Goal: Transaction & Acquisition: Purchase product/service

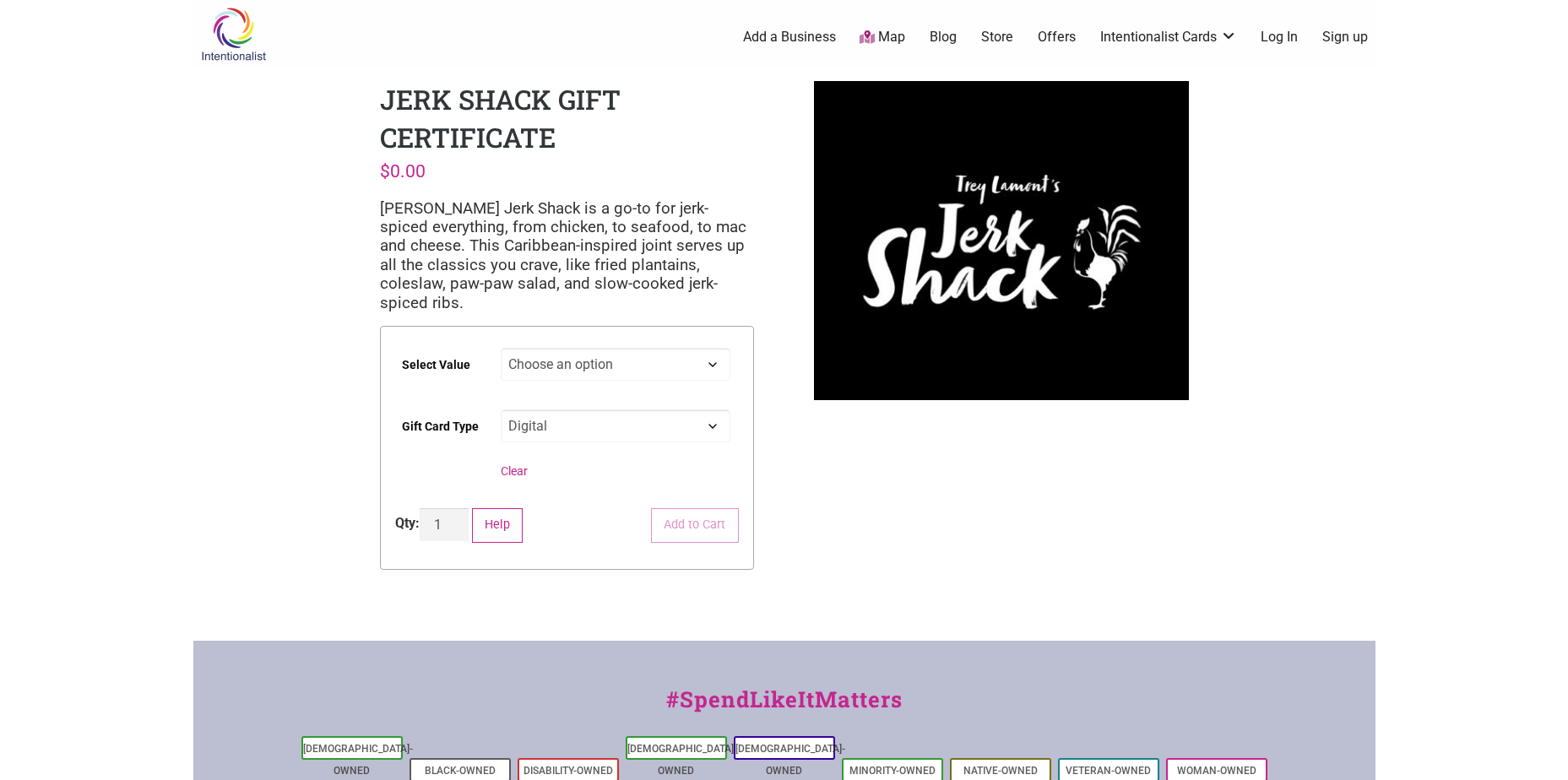
click at [615, 348] on select "Choose an option $50 $100 $200 $500" at bounding box center [616, 365] width 230 height 33
click at [667, 414] on select "Choose an option Digital" at bounding box center [616, 426] width 230 height 33
click at [637, 349] on select "Choose an option $50 $100 $200 $500" at bounding box center [616, 365] width 230 height 33
click at [501, 348] on select "Choose an option $50 $100 $200 $500" at bounding box center [616, 365] width 230 height 33
select select "$50"
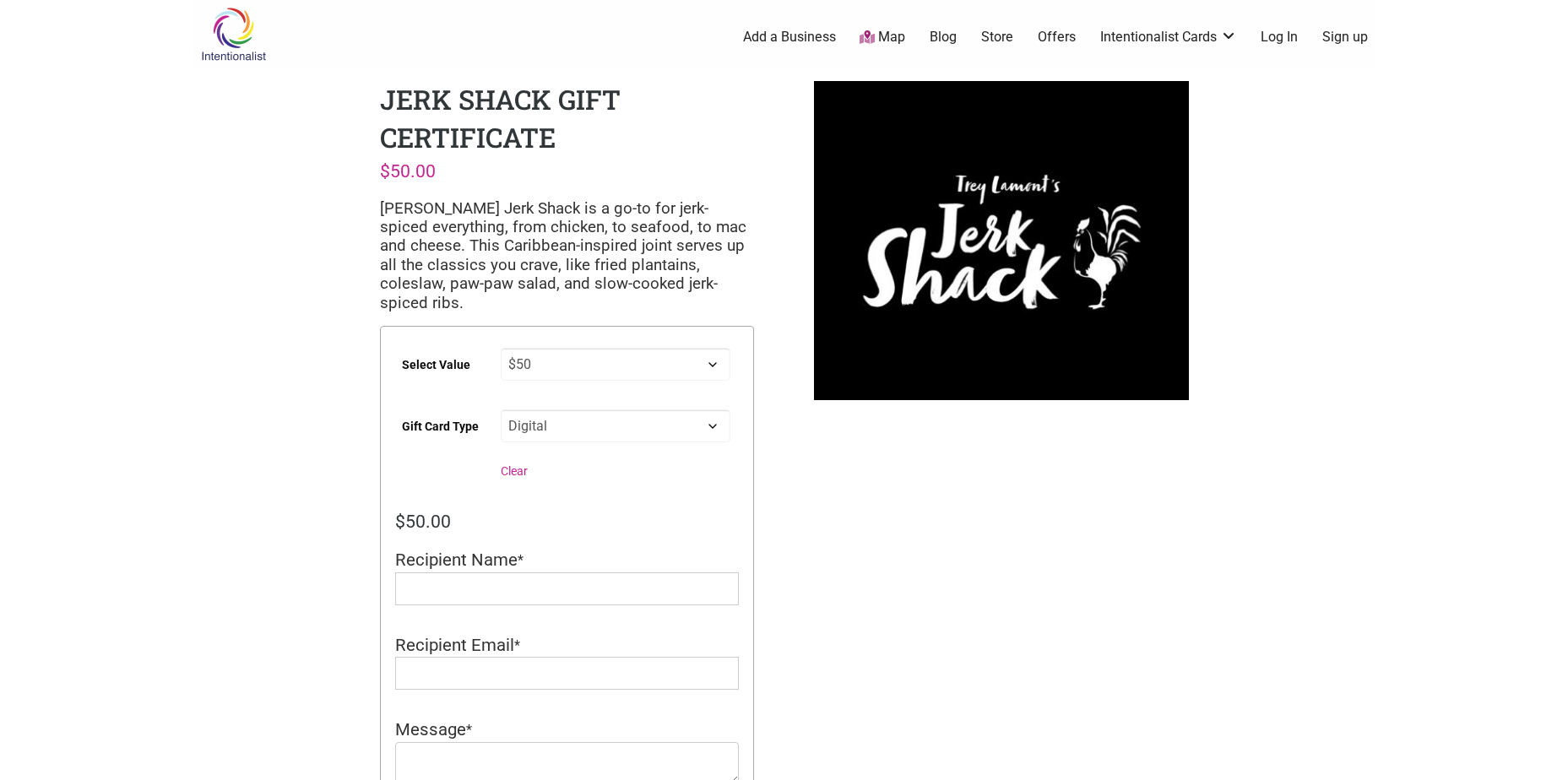
click at [658, 348] on select "Choose an option $50 $100 $200 $500" at bounding box center [616, 365] width 230 height 33
select select
click at [501, 348] on select "Choose an option $50 $100 $200 $500" at bounding box center [616, 365] width 230 height 33
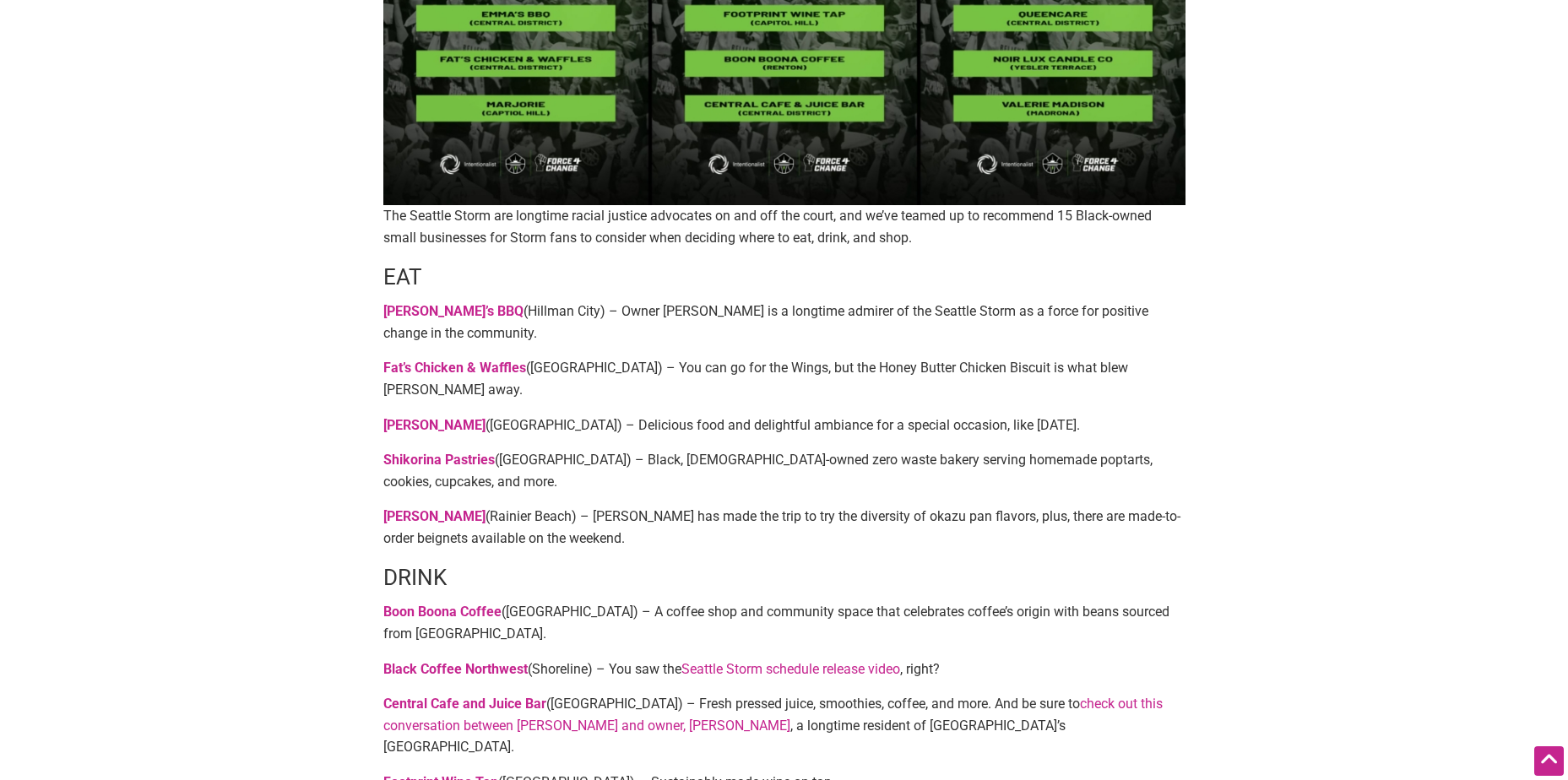
scroll to position [422, 0]
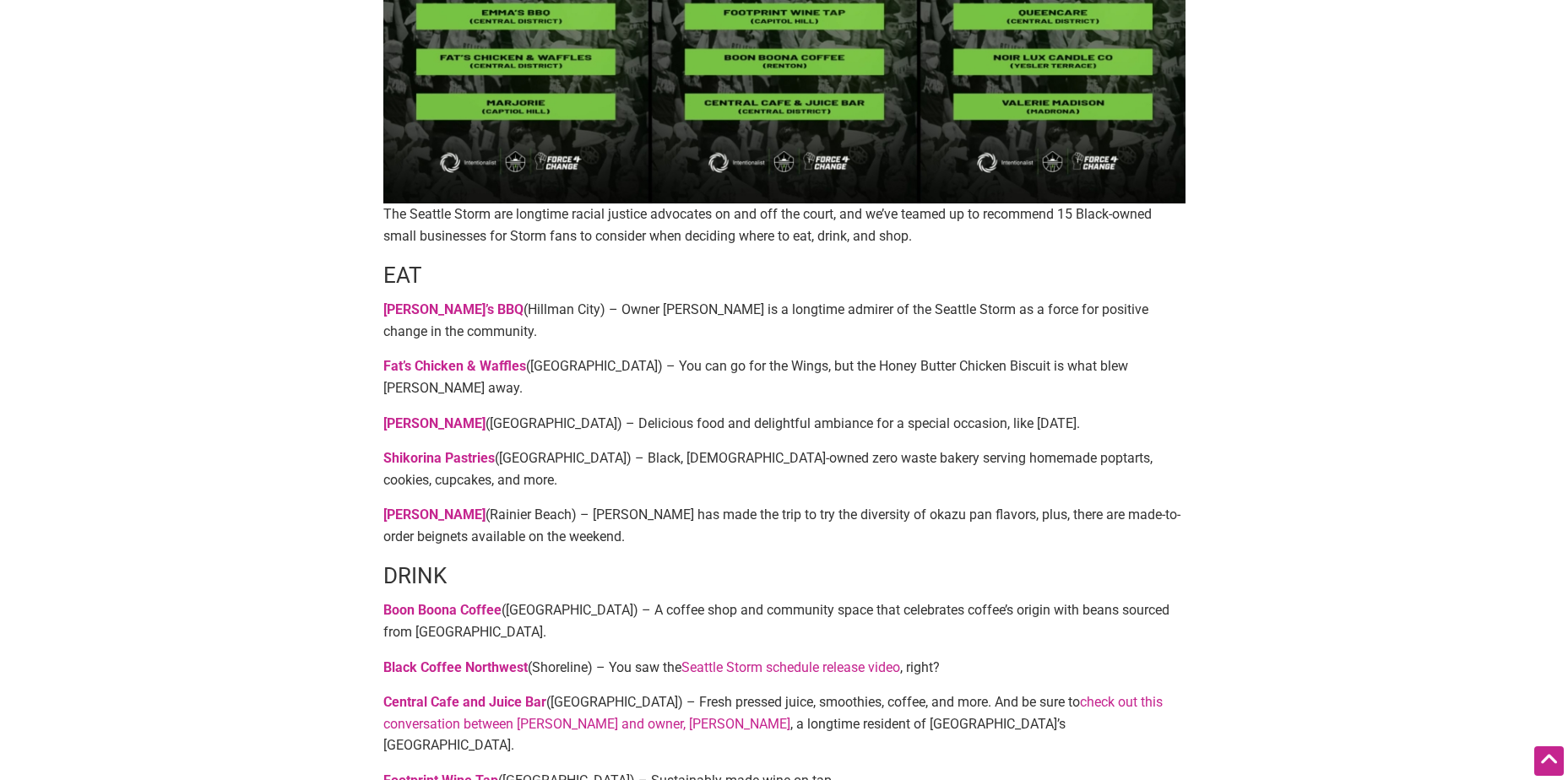
click at [445, 523] on p "Umami Kushi (Rainier Beach) – Mercedes Russell has made the trip to try the div…" at bounding box center [784, 525] width 802 height 43
click at [445, 519] on link "[PERSON_NAME]" at bounding box center [434, 514] width 102 height 16
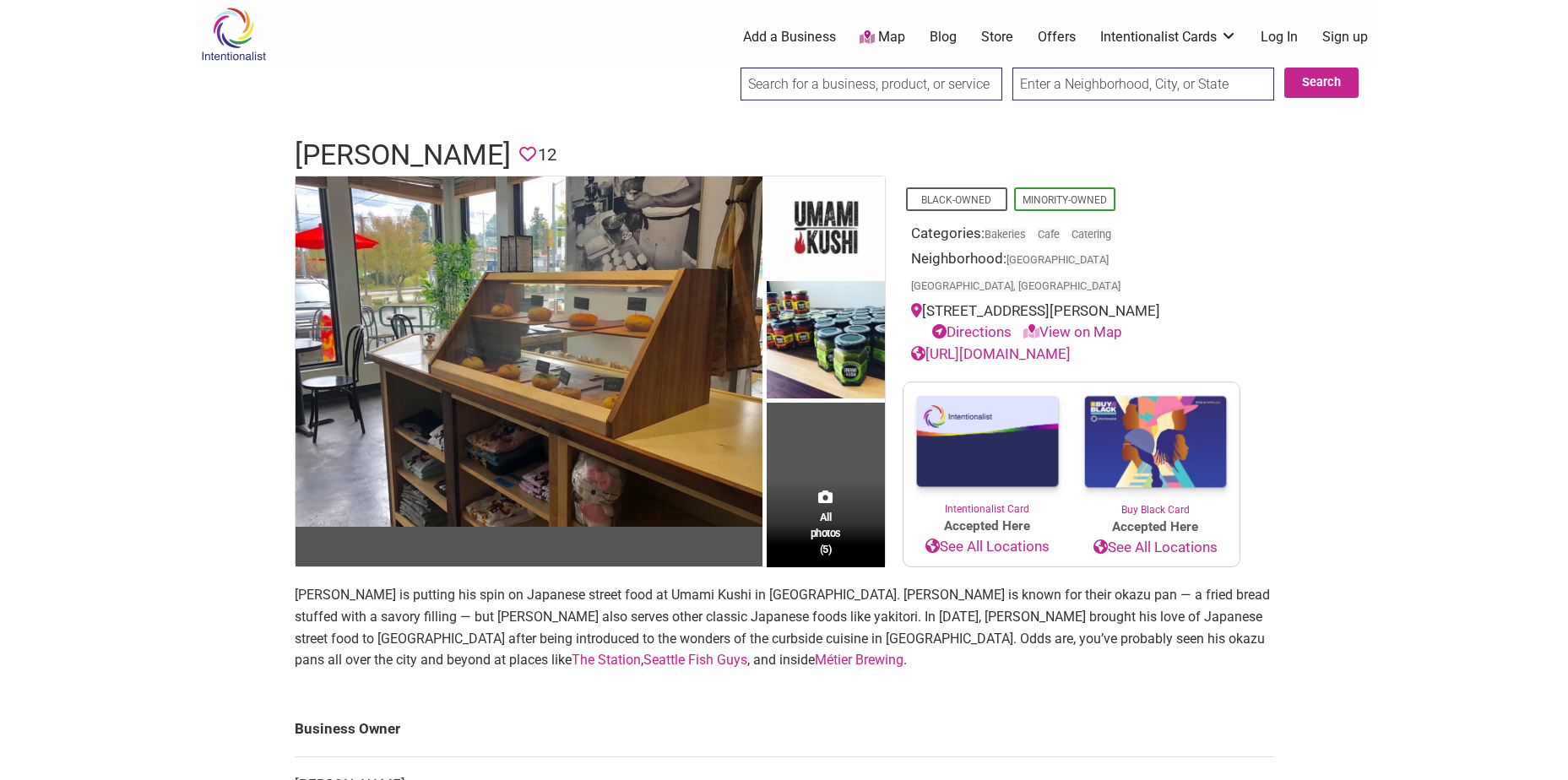
click at [1007, 480] on img at bounding box center [987, 442] width 168 height 119
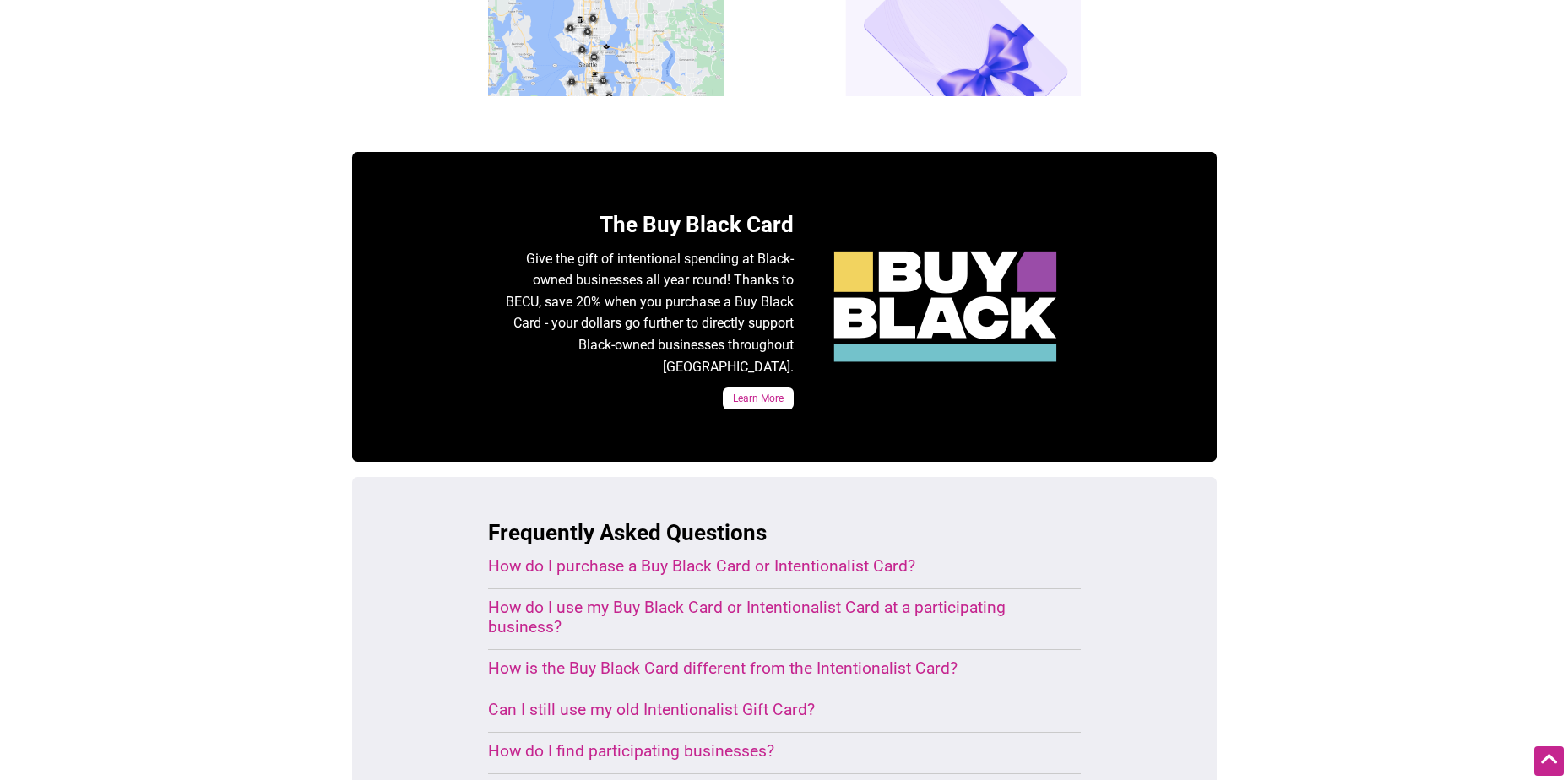
scroll to position [760, 0]
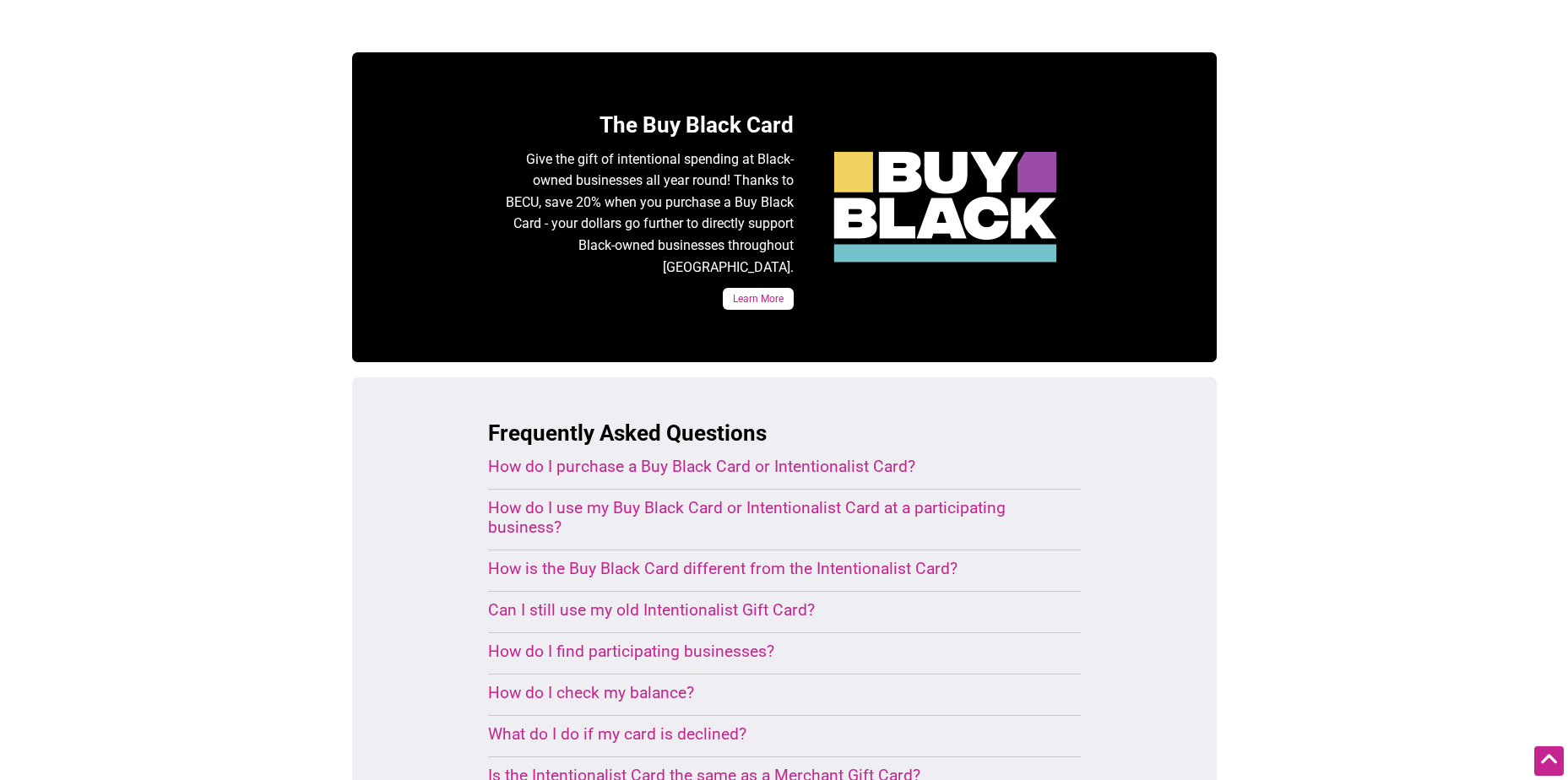
click at [961, 457] on div "How do I purchase a Buy Black Card or Intentionalist Card?" at bounding box center [765, 467] width 552 height 19
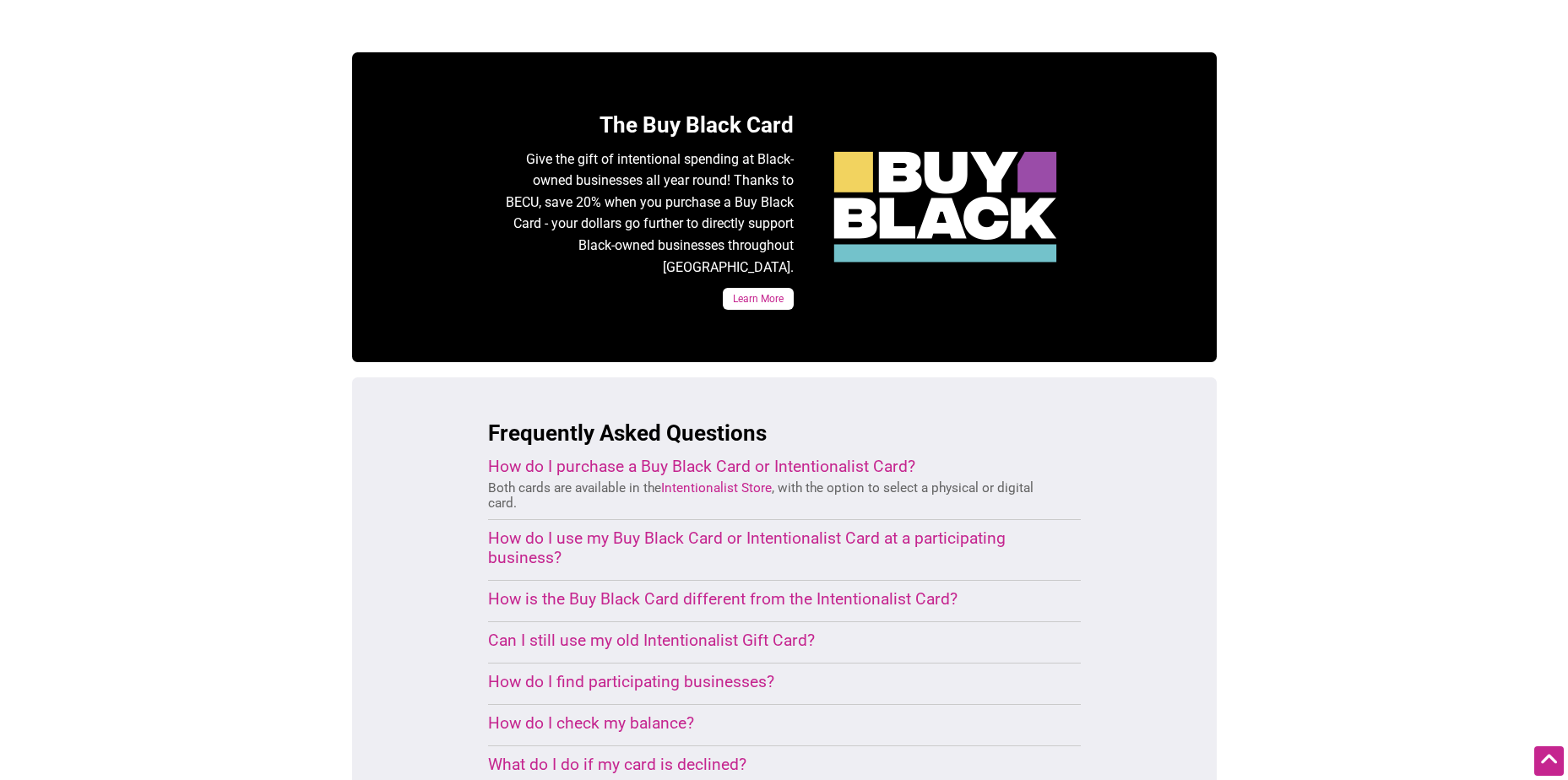
click at [731, 480] on link "Intentionalist Store" at bounding box center [717, 488] width 111 height 16
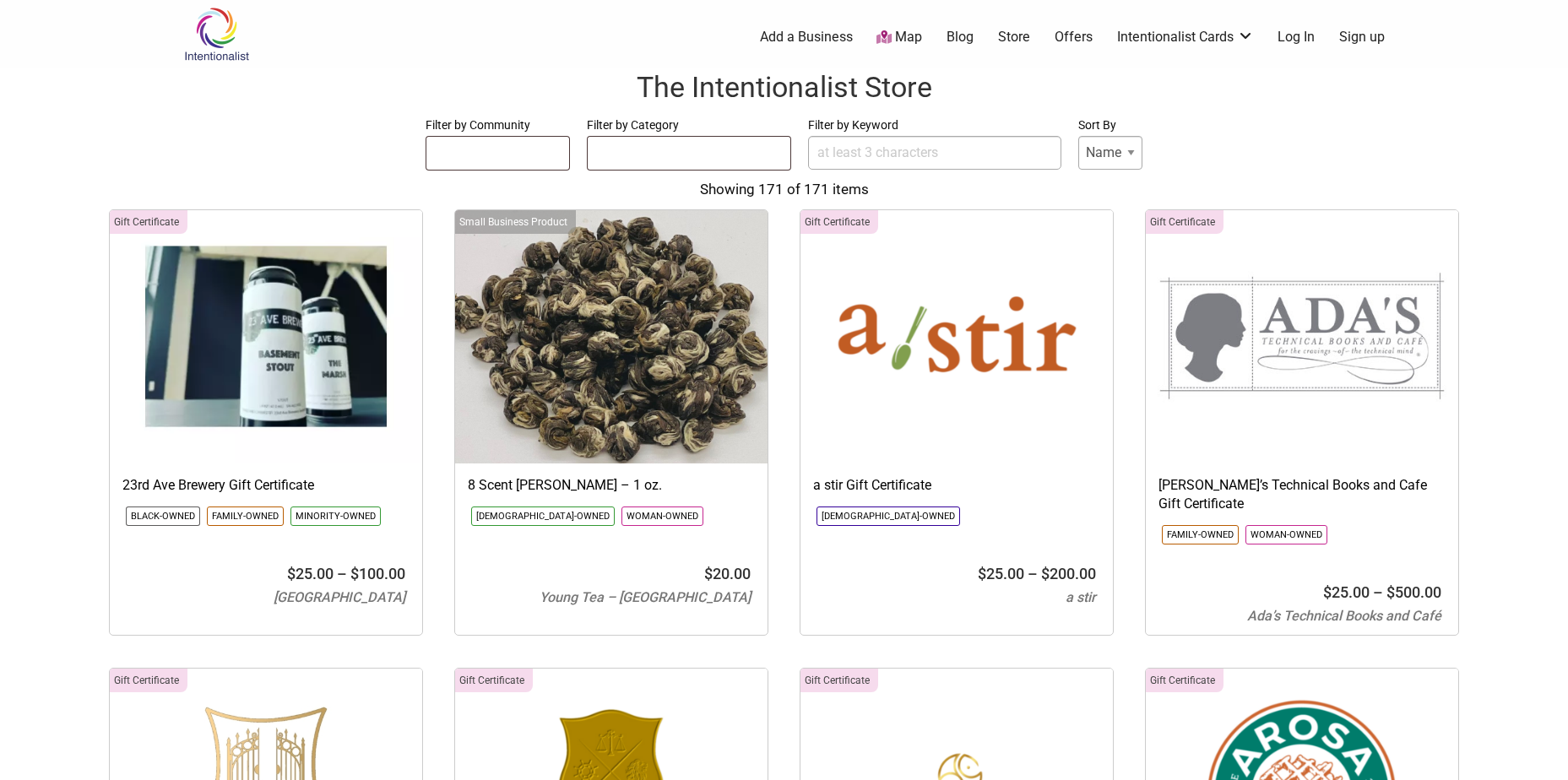
select select
click at [954, 163] on input "Filter by Keyword" at bounding box center [935, 153] width 253 height 34
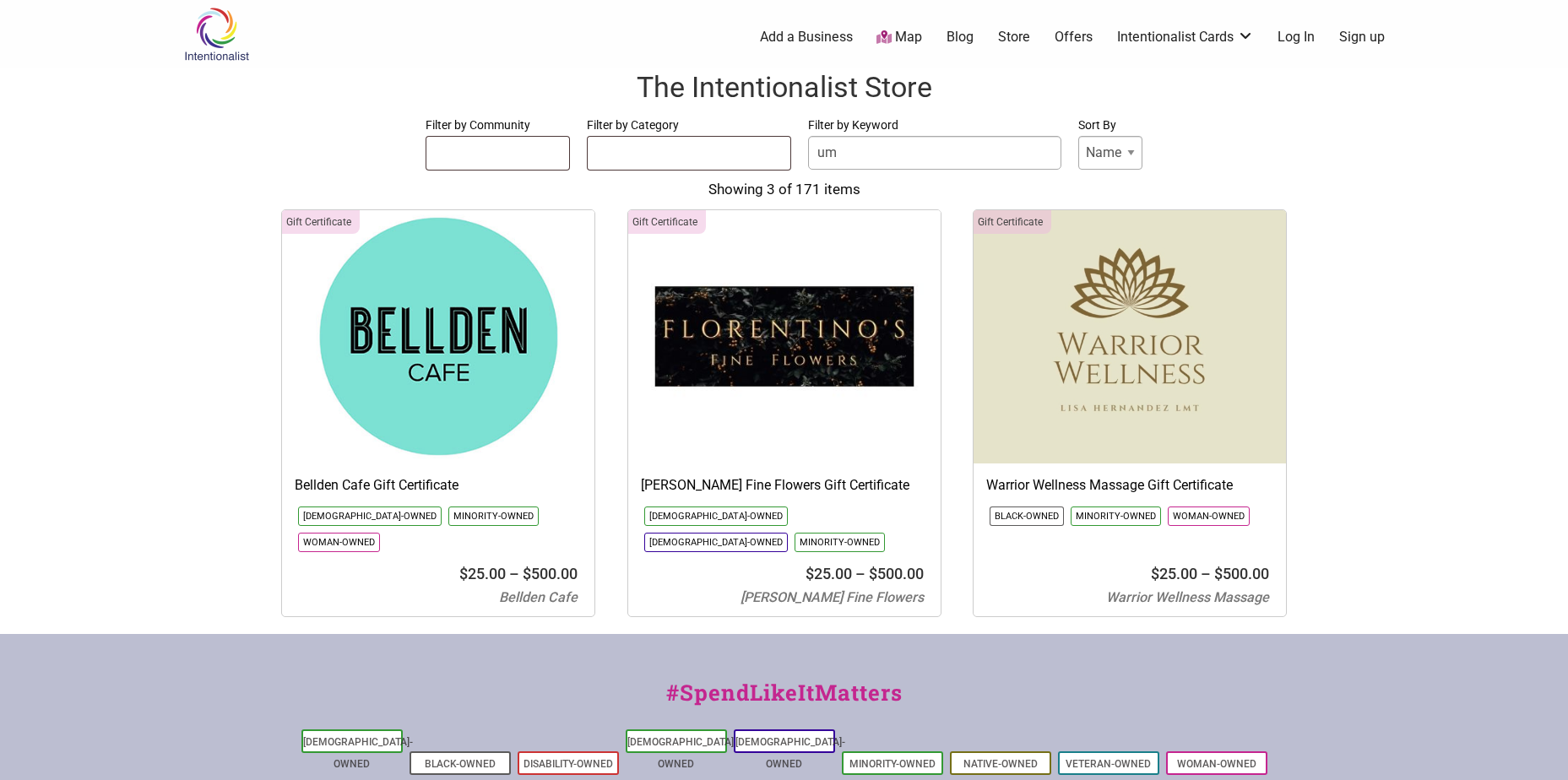
type input "u"
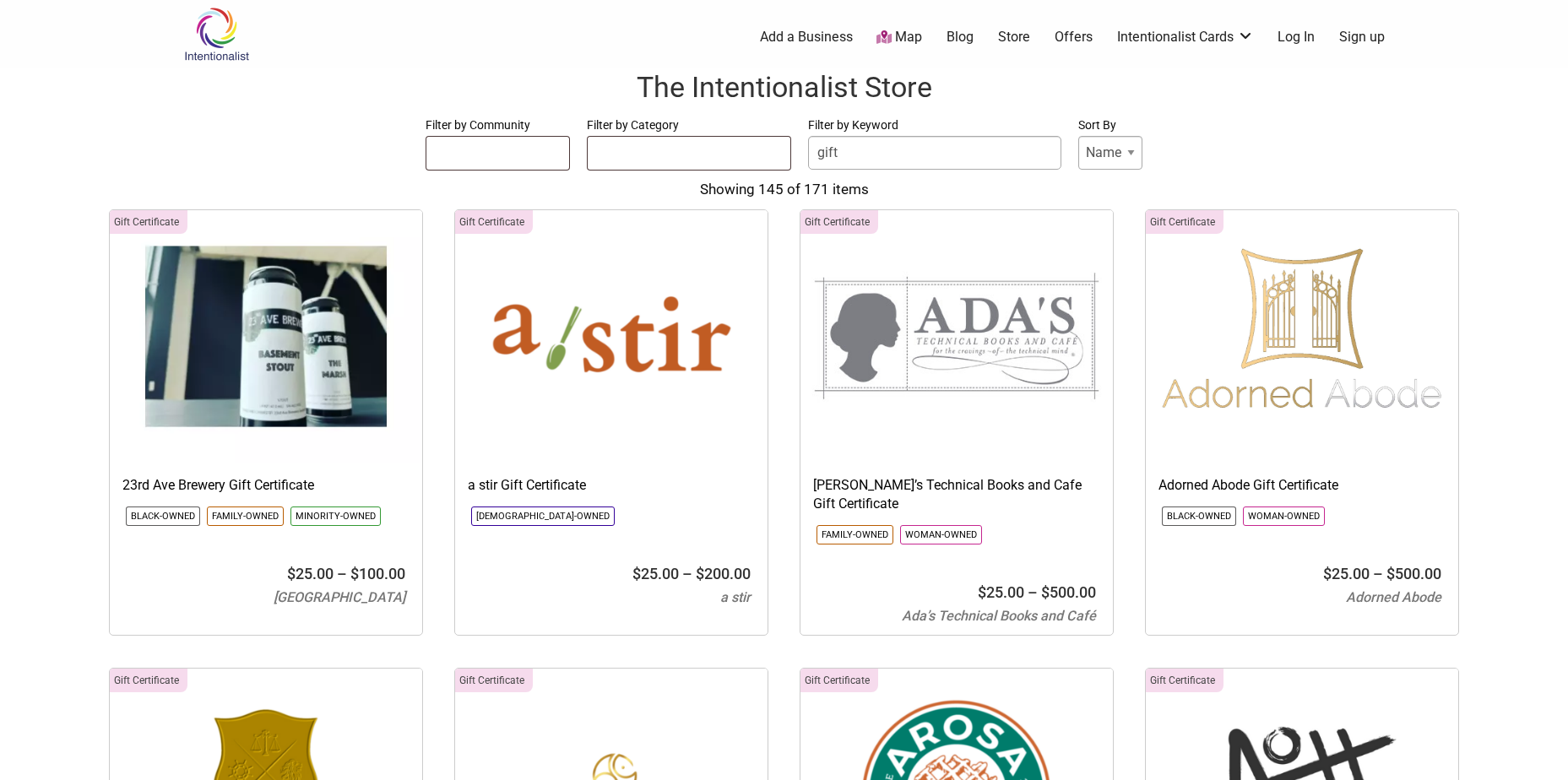
type input "gift"
